Goal: Transaction & Acquisition: Book appointment/travel/reservation

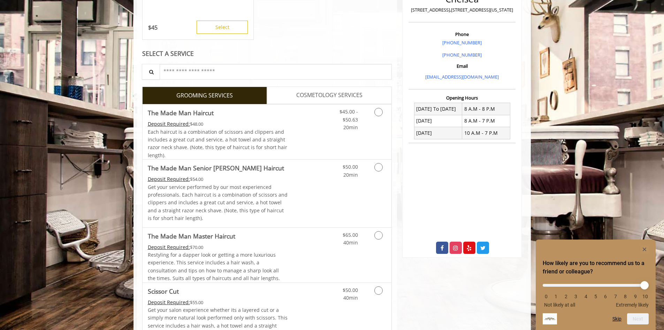
scroll to position [209, 0]
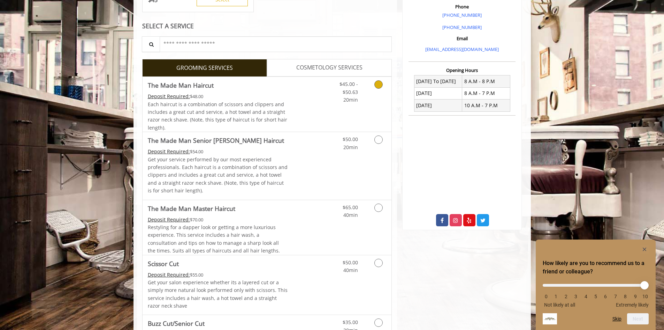
click at [379, 85] on icon "Grooming services" at bounding box center [379, 84] width 8 height 8
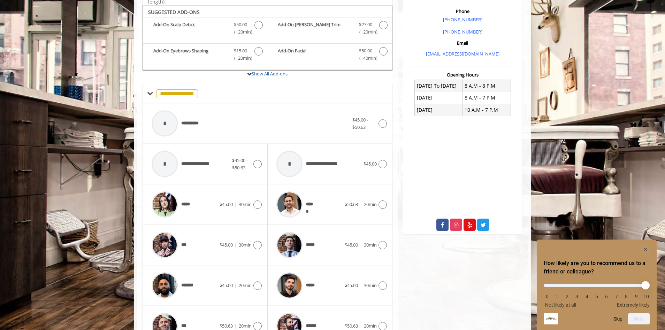
scroll to position [210, 0]
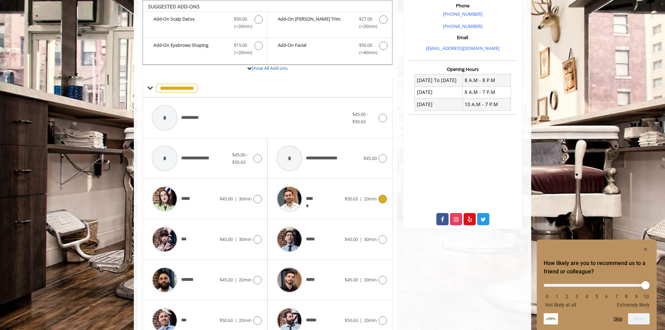
click at [383, 200] on icon at bounding box center [383, 199] width 8 height 8
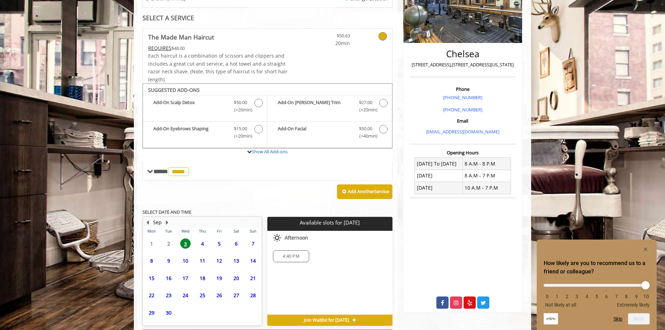
scroll to position [157, 0]
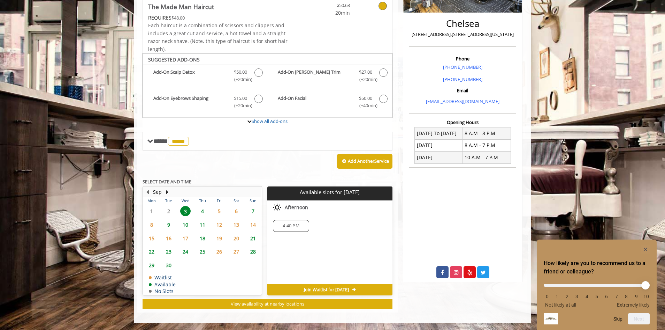
click at [287, 228] on span "4:40 PM" at bounding box center [291, 226] width 16 height 6
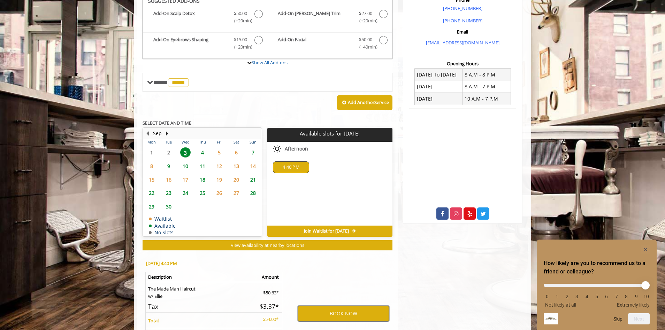
scroll to position [248, 0]
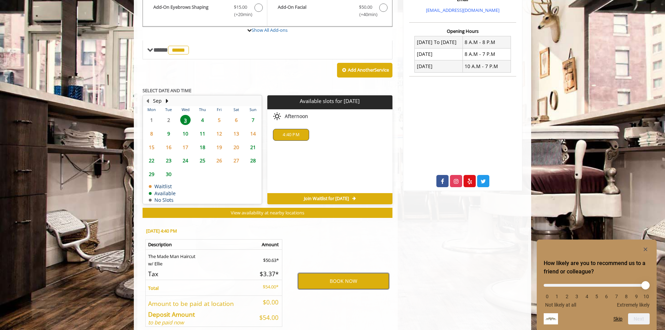
click at [351, 282] on button "BOOK NOW" at bounding box center [343, 281] width 91 height 16
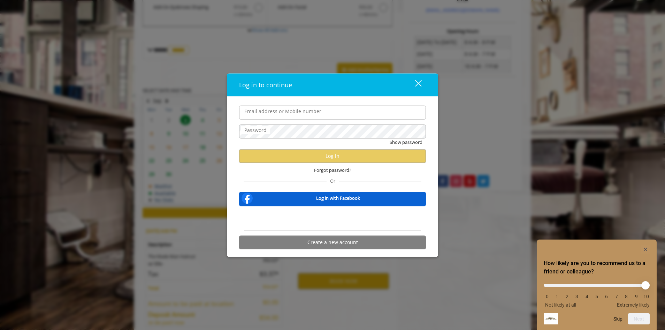
type input "**********"
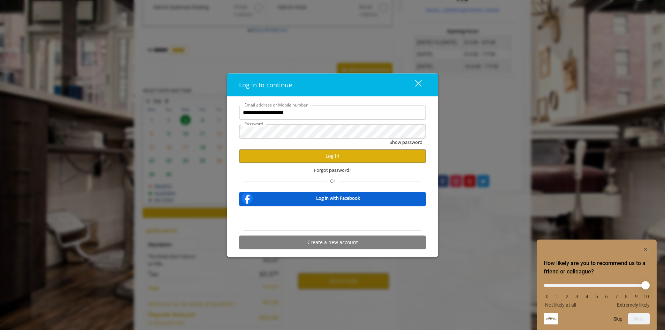
scroll to position [0, 0]
click at [329, 157] on button "Log in" at bounding box center [332, 156] width 187 height 14
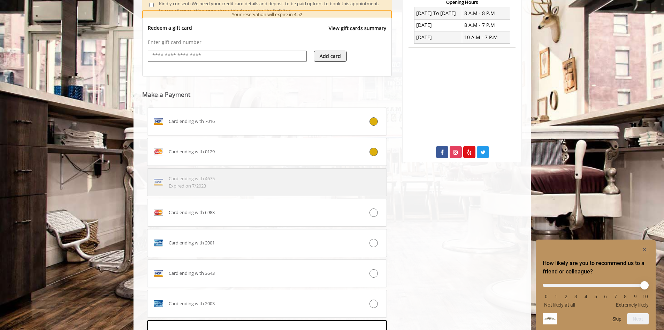
scroll to position [312, 0]
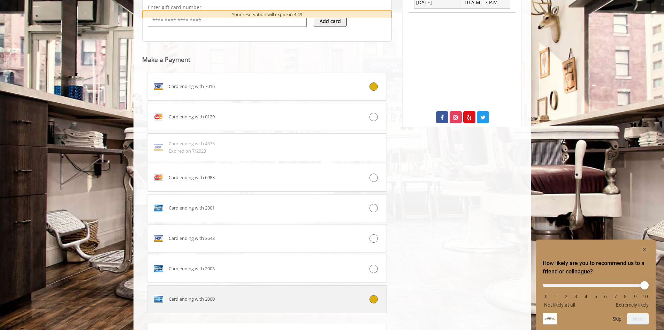
click at [377, 300] on icon at bounding box center [374, 299] width 8 height 8
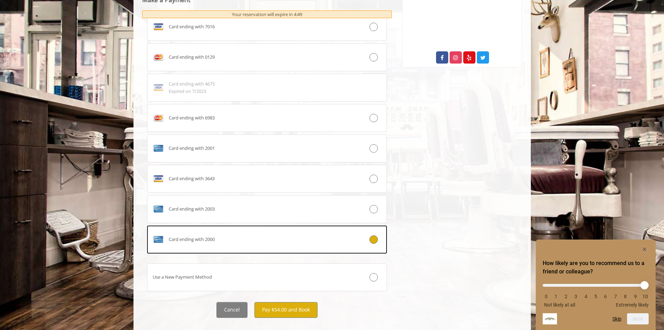
scroll to position [382, 0]
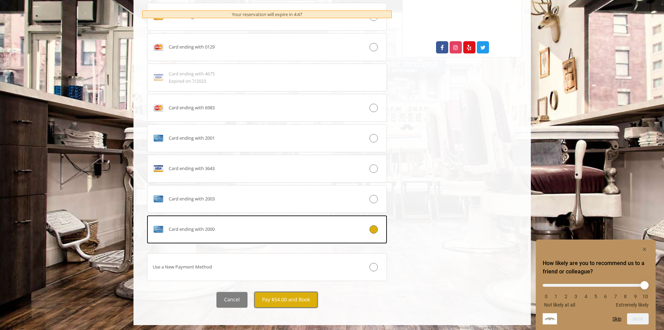
click at [290, 301] on button "Pay $54.00 and Book" at bounding box center [286, 300] width 63 height 16
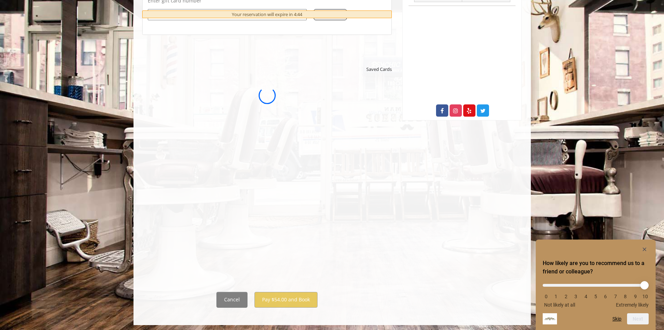
scroll to position [0, 0]
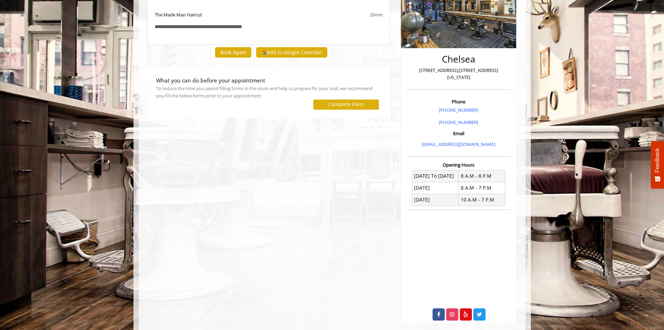
scroll to position [108, 0]
